Goal: Task Accomplishment & Management: Manage account settings

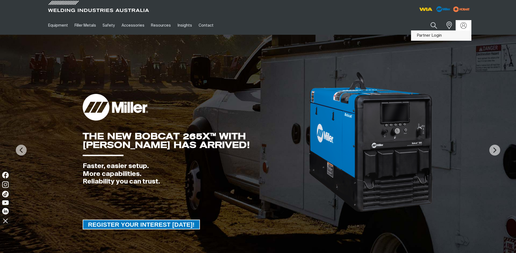
click at [436, 36] on link "Partner Login" at bounding box center [441, 36] width 60 height 10
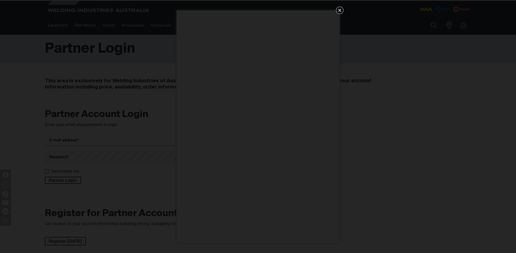
type input "[PERSON_NAME][EMAIL_ADDRESS][DOMAIN_NAME]"
click at [338, 11] on icon "Get 5 WIA Welding Guides Free!" at bounding box center [339, 10] width 7 height 7
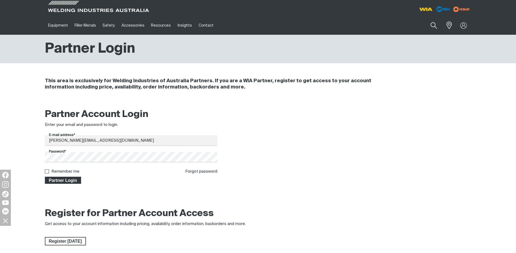
click at [67, 181] on span "Partner Login" at bounding box center [62, 180] width 35 height 7
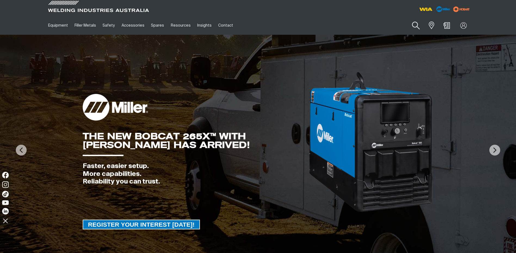
click at [415, 25] on button "Search products" at bounding box center [416, 25] width 22 height 15
click at [372, 26] on input "Search" at bounding box center [383, 25] width 84 height 12
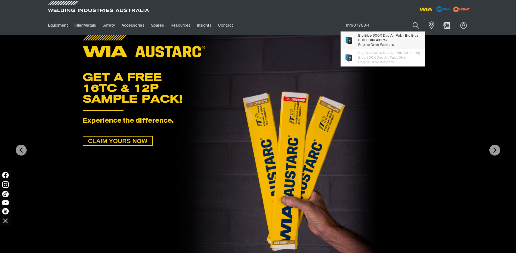
type input "mr907763-1"
click at [374, 39] on span "Big Blue 800X Duo Air Pak - Big Blue 800X Duo Air Pak" at bounding box center [389, 37] width 62 height 9
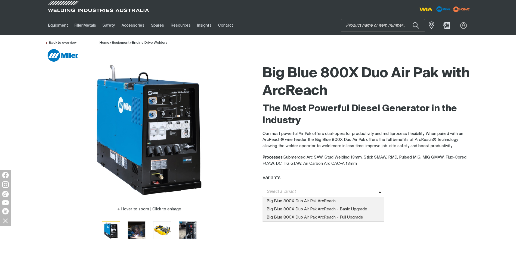
click at [379, 191] on icon at bounding box center [380, 193] width 3 height 4
click at [332, 201] on span "Big Blue 800X Duo Air Pak ArcReach" at bounding box center [323, 201] width 122 height 8
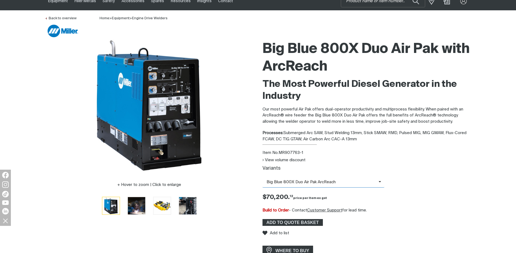
scroll to position [54, 0]
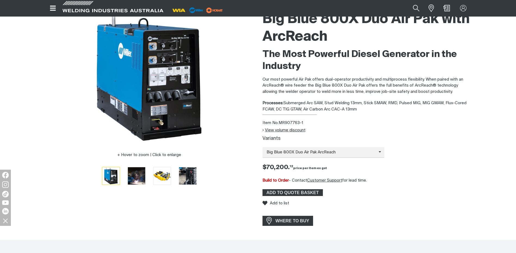
click at [270, 131] on button "View volume discount" at bounding box center [283, 130] width 43 height 5
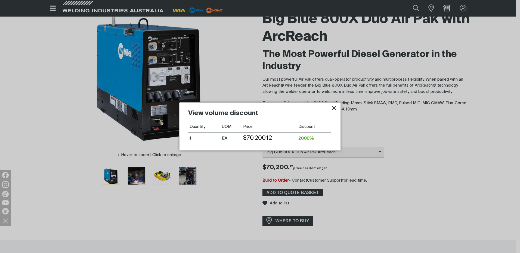
click at [334, 108] on icon "Close pop-up overlay" at bounding box center [334, 108] width 4 height 4
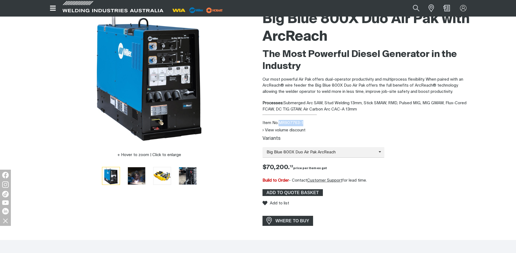
drag, startPoint x: 280, startPoint y: 122, endPoint x: 304, endPoint y: 123, distance: 24.5
click at [304, 123] on div "Item No. MR907763-1" at bounding box center [366, 123] width 209 height 6
drag, startPoint x: 304, startPoint y: 123, endPoint x: 299, endPoint y: 123, distance: 5.4
copy div "MR907763-1"
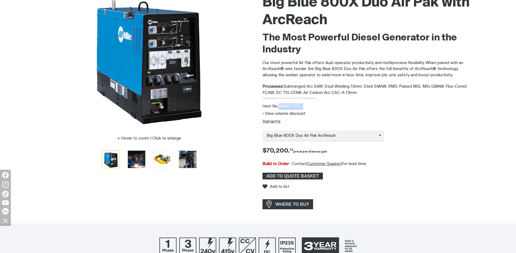
scroll to position [82, 0]
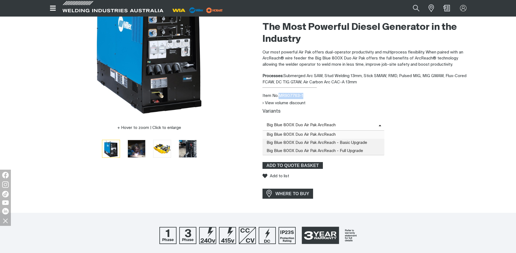
click at [379, 125] on icon at bounding box center [380, 125] width 2 height 1
click at [348, 142] on span "Big Blue 800X Duo Air Pak ArcReach - Basic Upgrade" at bounding box center [323, 143] width 122 height 8
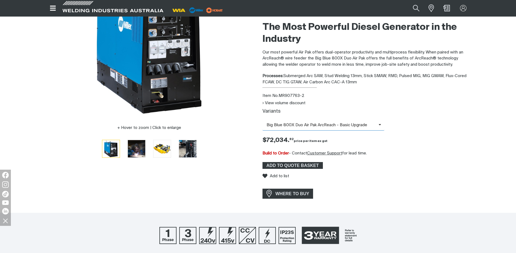
click at [380, 126] on span "Big Blue 800X Duo Air Pak ArcReach - Basic Upgrade" at bounding box center [323, 125] width 122 height 11
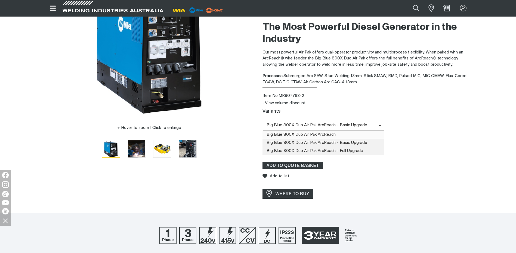
click at [347, 134] on span "Big Blue 800X Duo Air Pak ArcReach" at bounding box center [323, 135] width 122 height 8
click at [379, 124] on icon at bounding box center [380, 126] width 3 height 4
click at [356, 150] on span "Big Blue 800X Duo Air Pak ArcReach - Full Upgrade" at bounding box center [323, 151] width 122 height 8
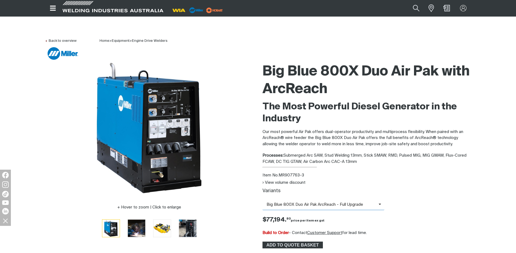
scroll to position [0, 0]
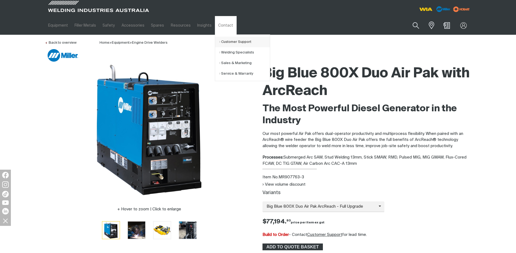
click at [226, 41] on link "Customer Support" at bounding box center [244, 42] width 51 height 11
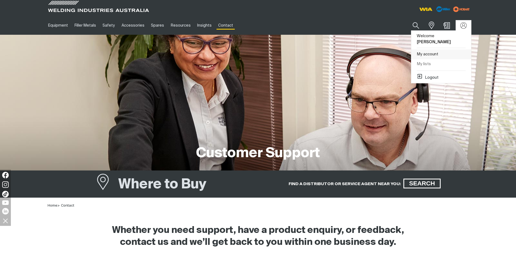
click at [428, 49] on link "My account" at bounding box center [441, 54] width 60 height 10
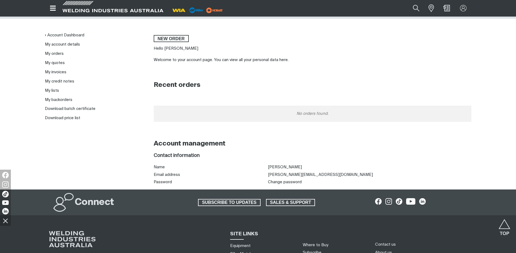
scroll to position [27, 0]
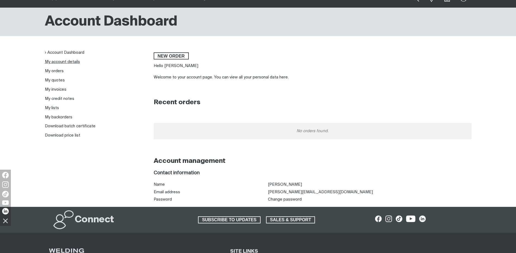
click at [69, 60] on link "My account details" at bounding box center [62, 62] width 35 height 4
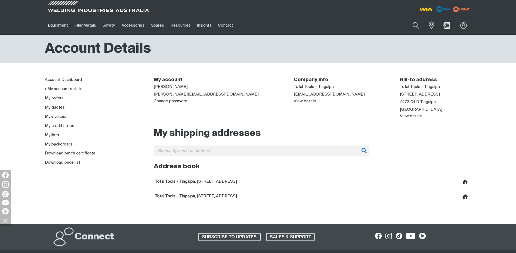
click at [57, 117] on link "My invoices" at bounding box center [55, 117] width 21 height 4
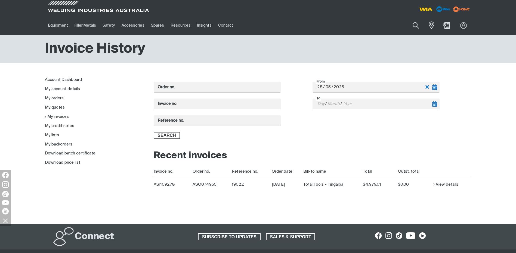
click at [444, 184] on link "View details" at bounding box center [445, 185] width 25 height 6
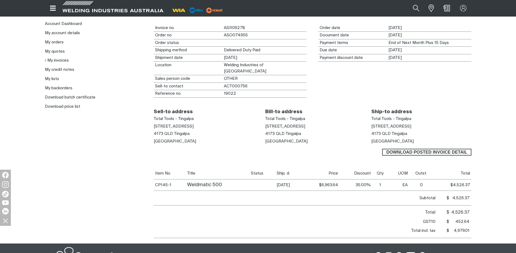
scroll to position [54, 0]
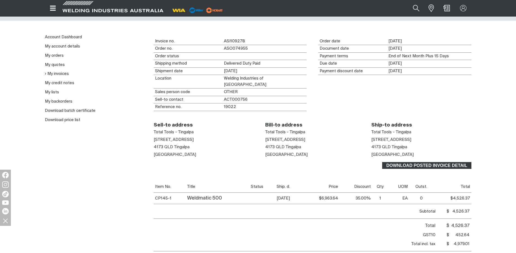
click at [433, 162] on span "Download Posted invoice detail" at bounding box center [427, 165] width 88 height 7
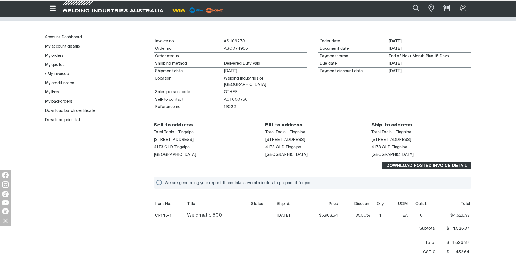
scroll to position [54, 0]
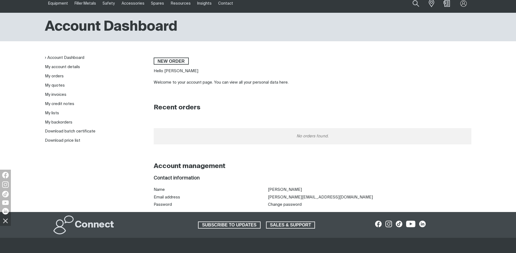
scroll to position [27, 0]
